Goal: Navigation & Orientation: Find specific page/section

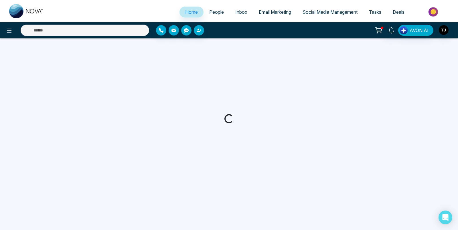
select select "*"
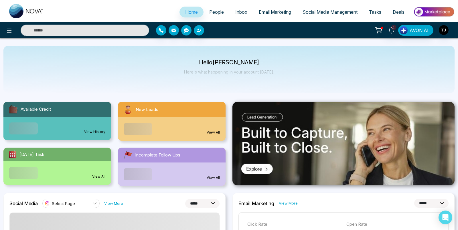
click at [426, 13] on img at bounding box center [434, 11] width 42 height 13
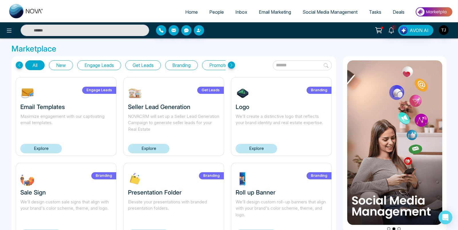
click at [230, 64] on icon at bounding box center [231, 65] width 7 height 7
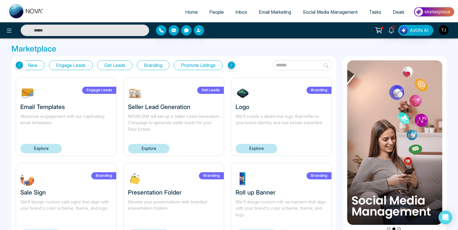
click at [230, 64] on icon at bounding box center [231, 65] width 7 height 7
click at [155, 63] on button "Branding" at bounding box center [153, 65] width 33 height 10
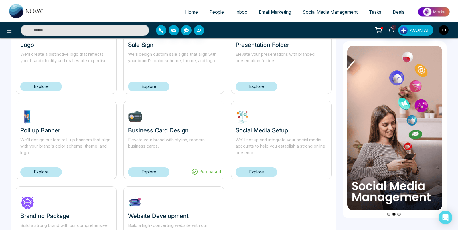
scroll to position [0, 0]
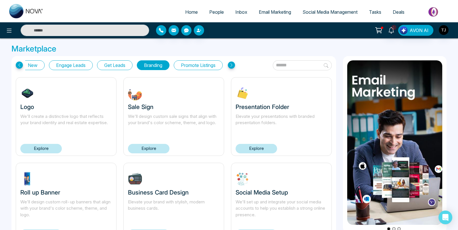
click at [185, 9] on span "Home" at bounding box center [191, 12] width 13 height 6
select select "*"
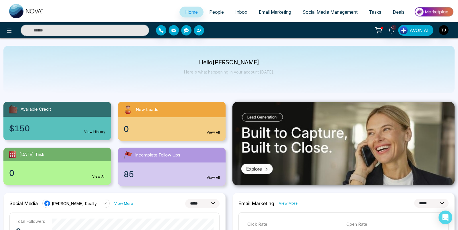
click at [205, 62] on p "Hello [PERSON_NAME]" at bounding box center [229, 62] width 90 height 5
click at [208, 71] on p "Here's what happening in your account [DATE]." at bounding box center [229, 72] width 90 height 5
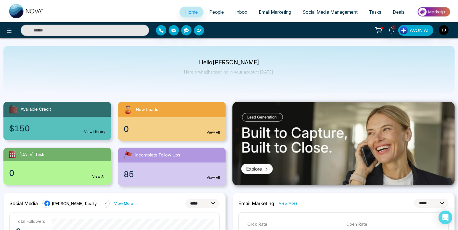
click at [208, 71] on p "Here's what happening in your account [DATE]." at bounding box center [229, 72] width 90 height 5
click at [212, 65] on p "Hello [PERSON_NAME]" at bounding box center [229, 62] width 90 height 5
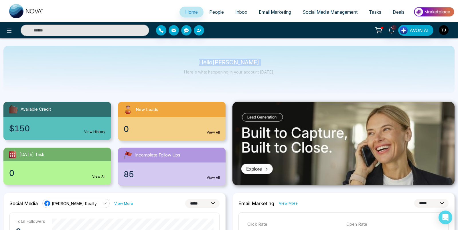
click at [214, 14] on span "People" at bounding box center [216, 12] width 15 height 6
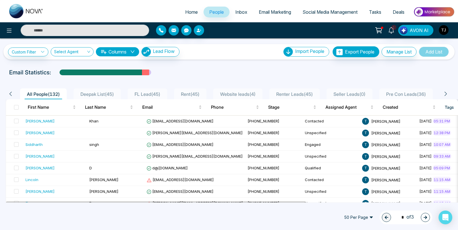
click at [195, 70] on div "Email Statistics:" at bounding box center [154, 72] width 291 height 9
click at [105, 62] on div "Custom Filter Choose a filters Cancel Apply Select Agent Columns Lead Flow Impo…" at bounding box center [229, 120] width 458 height 164
click at [401, 72] on div "Email Statistics:" at bounding box center [229, 72] width 458 height 9
click at [392, 32] on icon at bounding box center [391, 30] width 5 height 6
click at [321, 29] on div "1 Notifications (1) Mark all as Read Ti Task Reminder Task Name: Demo Call Type…" at bounding box center [363, 30] width 184 height 11
